Goal: Task Accomplishment & Management: Use online tool/utility

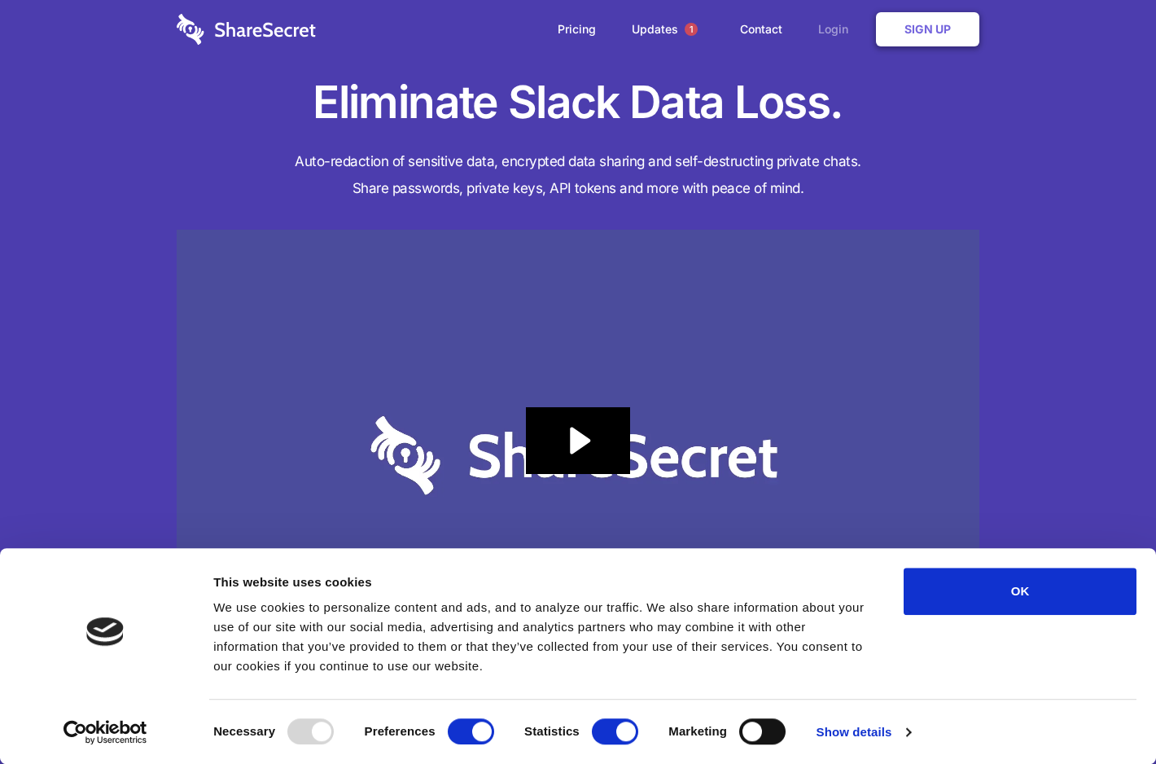
click at [836, 29] on link "Login" at bounding box center [837, 29] width 71 height 50
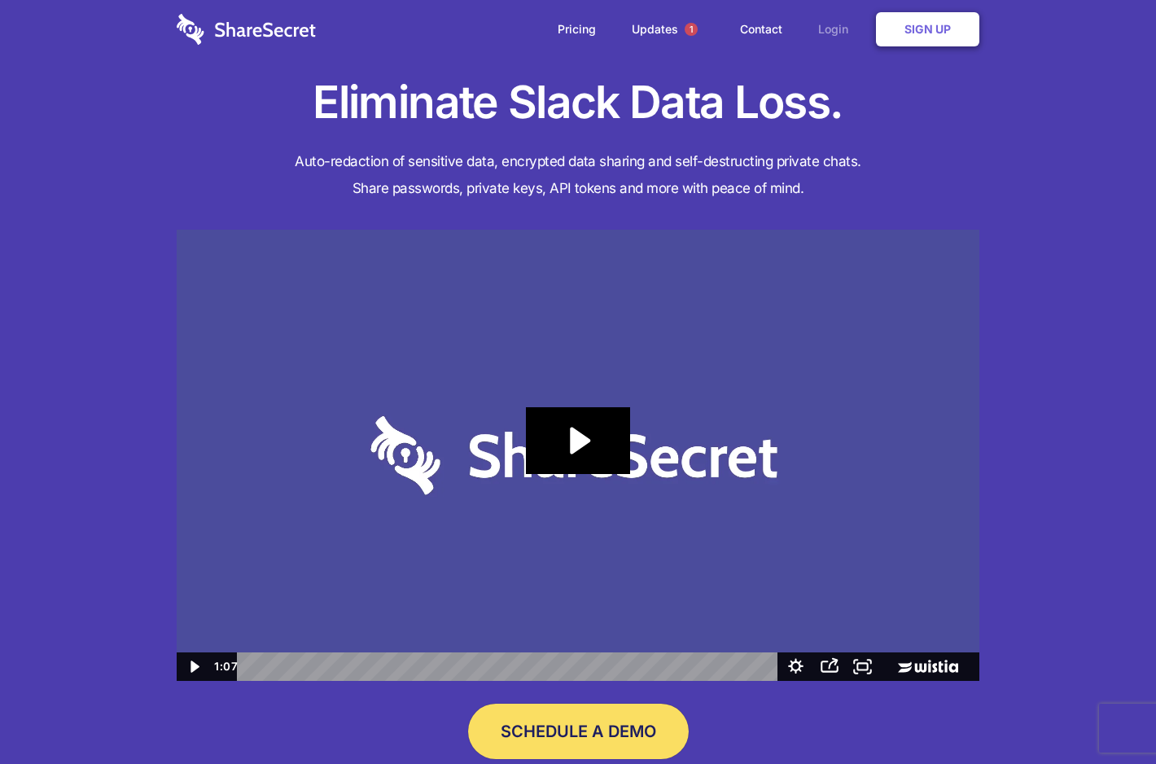
click at [836, 29] on link "Login" at bounding box center [837, 29] width 71 height 50
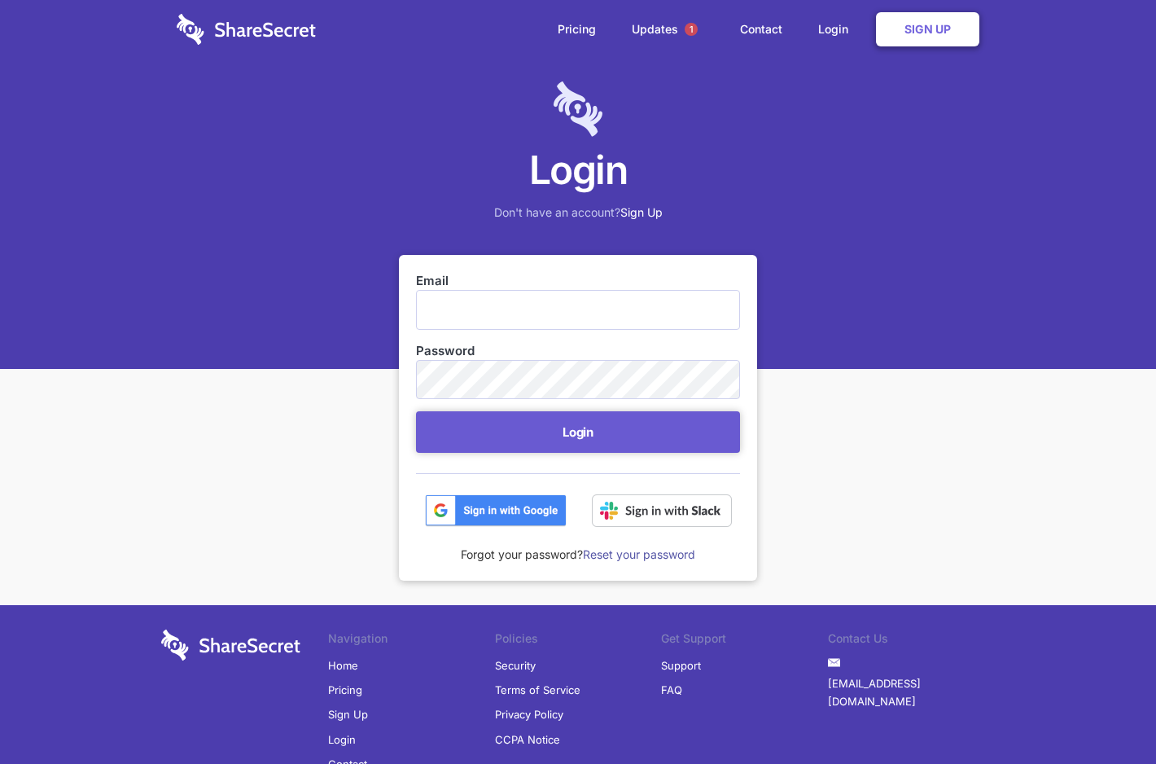
click at [538, 304] on input "Email" at bounding box center [578, 309] width 324 height 39
type input "[EMAIL_ADDRESS][DOMAIN_NAME]"
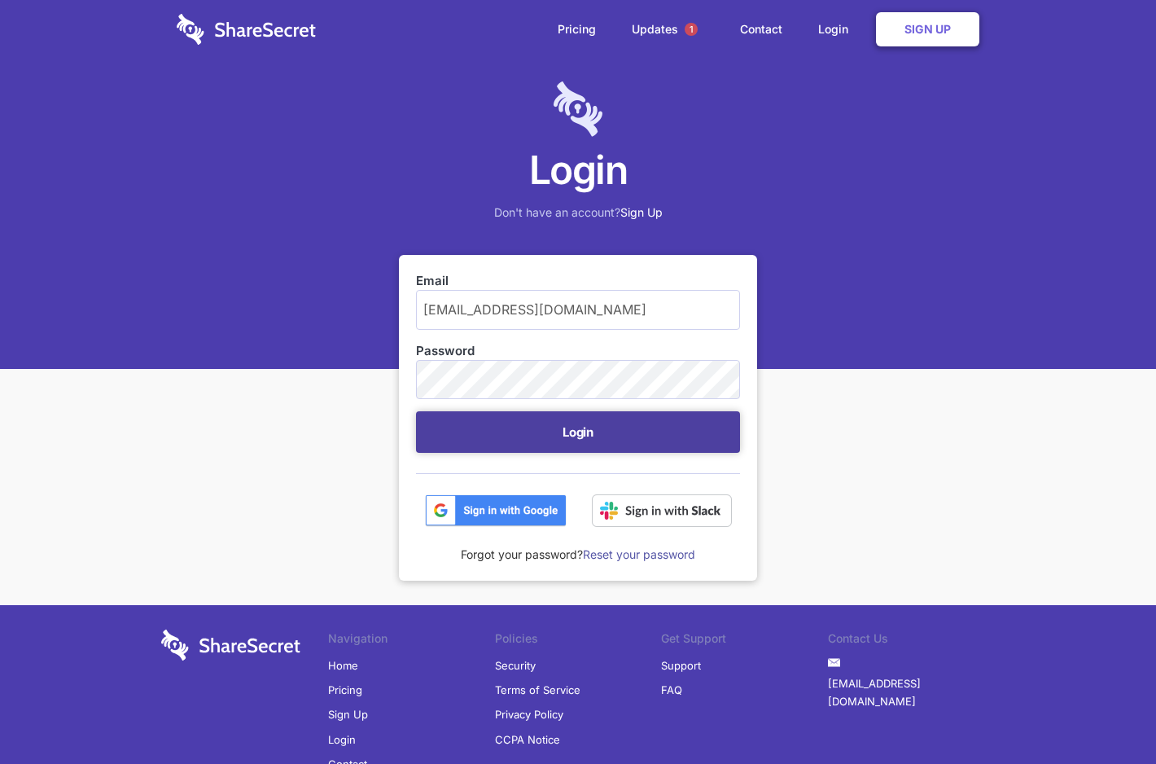
click at [599, 432] on button "Login" at bounding box center [578, 432] width 324 height 42
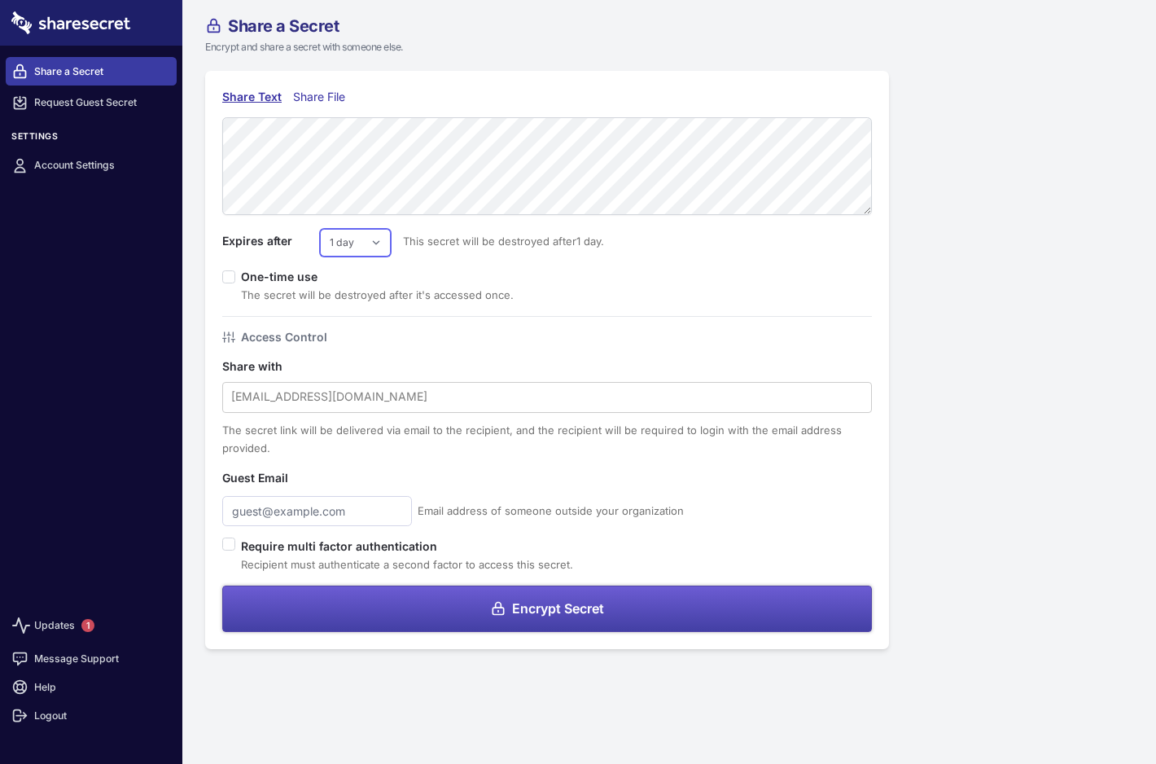
click at [375, 251] on select "1 day 2 days 3 days 4 days 5 days 6 days 7 days" at bounding box center [355, 243] width 71 height 28
click at [227, 279] on input "checkbox" at bounding box center [228, 276] width 13 height 13
click at [229, 275] on input "checkbox" at bounding box center [228, 276] width 13 height 13
checkbox input "false"
click at [367, 247] on select "1 day 2 days 3 days 4 days 5 days 6 days 7 days" at bounding box center [355, 243] width 71 height 28
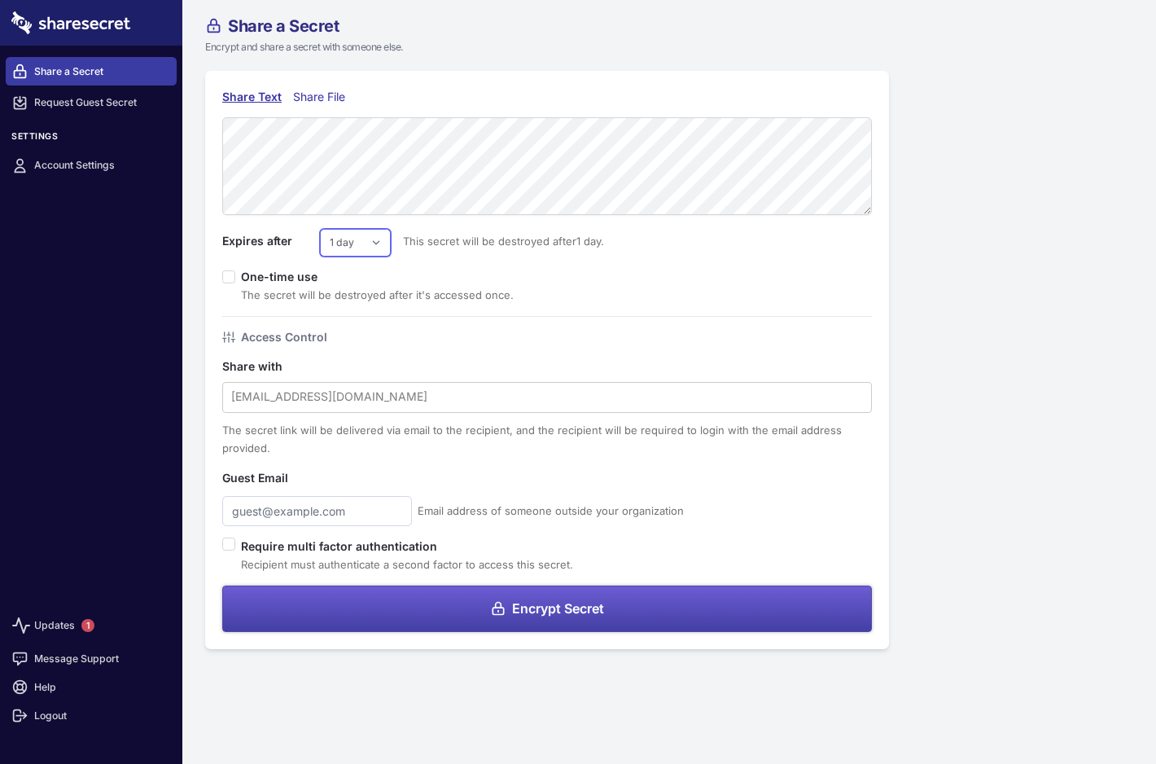
select select "7"
click at [320, 229] on select "1 day 2 days 3 days 4 days 5 days 6 days 7 days" at bounding box center [355, 243] width 71 height 28
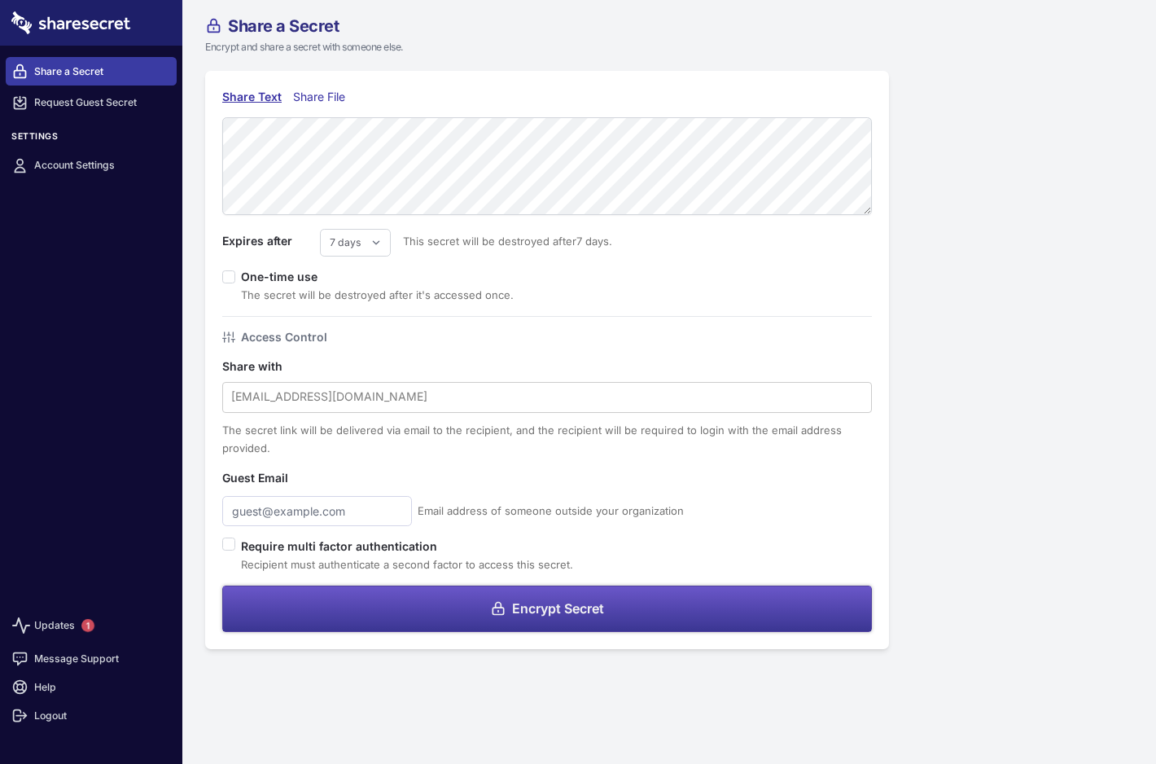
click at [353, 602] on button "Encrypt Secret" at bounding box center [547, 609] width 650 height 46
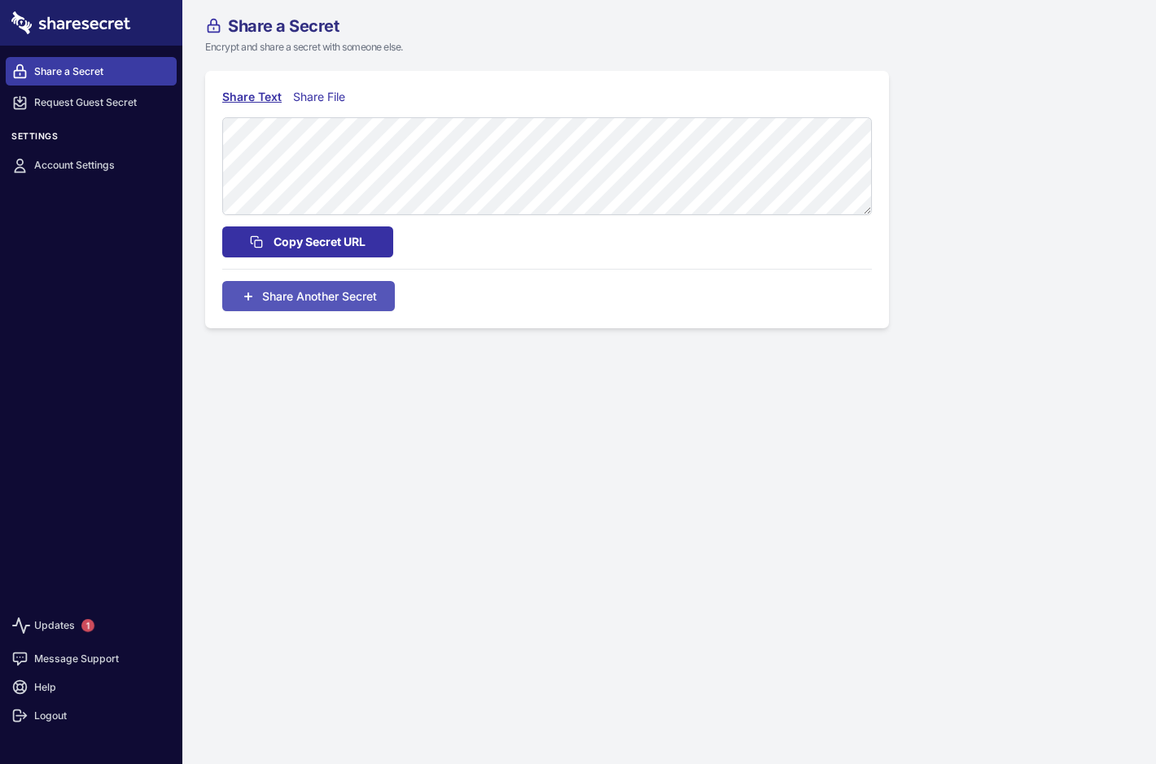
click at [339, 244] on span "Copy Secret URL" at bounding box center [320, 242] width 92 height 18
